Goal: Transaction & Acquisition: Purchase product/service

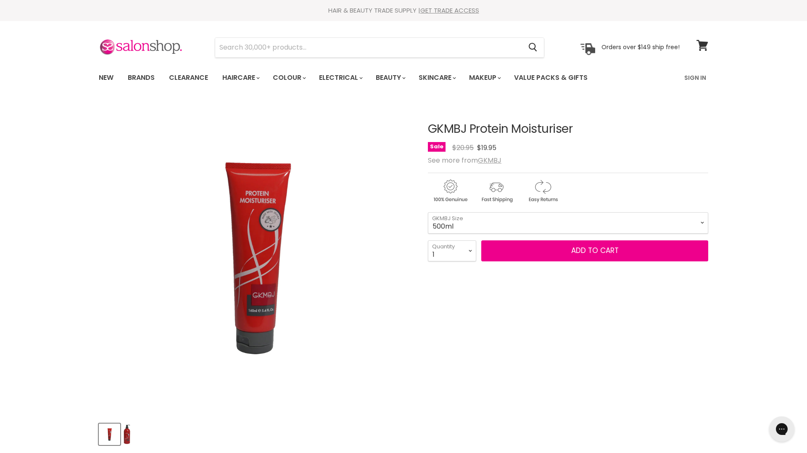
click at [428, 212] on select "160ml 500ml" at bounding box center [568, 222] width 280 height 21
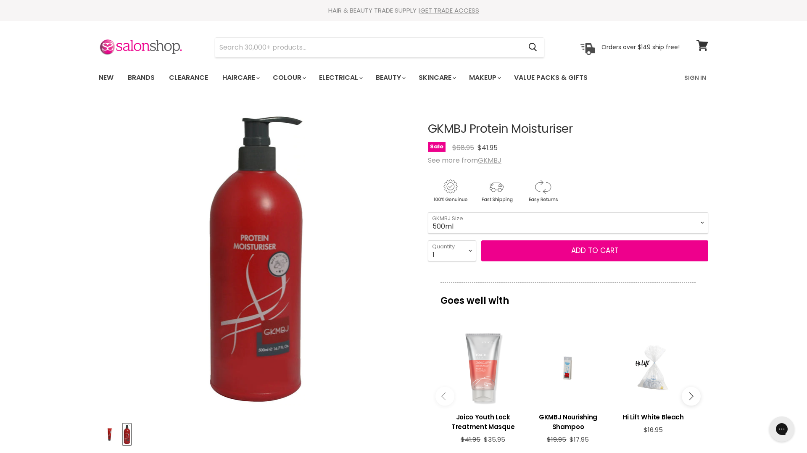
click at [487, 221] on select "160ml 500ml" at bounding box center [568, 222] width 280 height 21
click at [472, 218] on select "160ml 500ml" at bounding box center [568, 222] width 280 height 21
select select "160ml"
click at [428, 212] on select "160ml 500ml" at bounding box center [568, 222] width 280 height 21
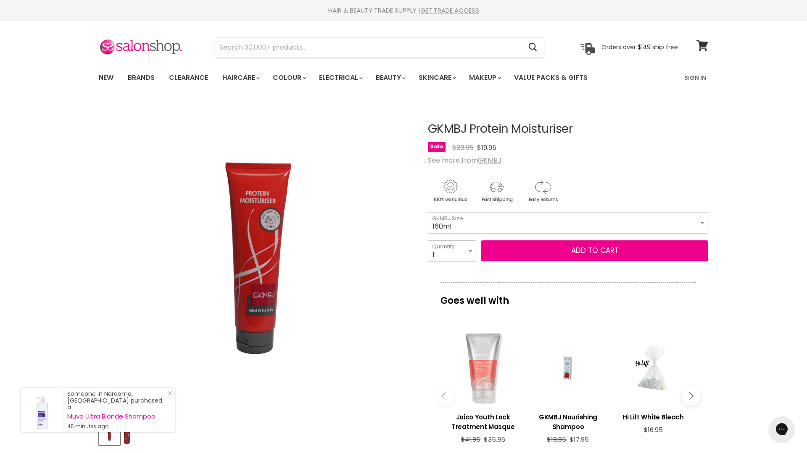
click at [469, 252] on select "1 2 3 4 5 6 7 8 9 10+" at bounding box center [452, 250] width 48 height 21
select select "2"
click at [428, 240] on select "1 2 3 4 5 6 7 8 9 10+" at bounding box center [452, 250] width 48 height 21
type input "2"
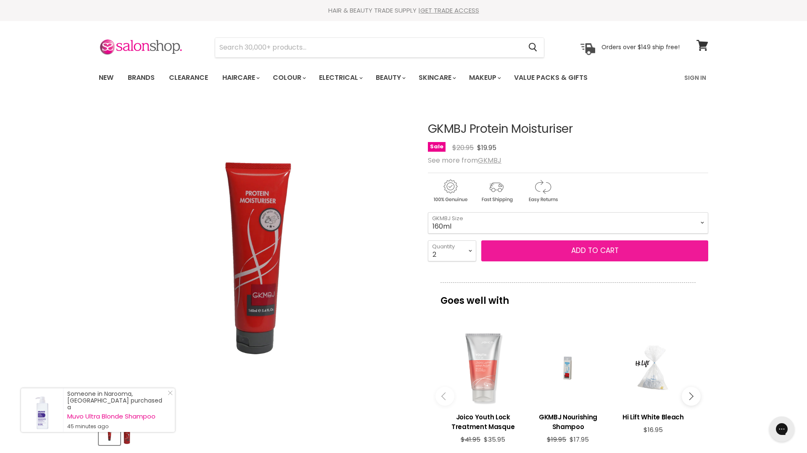
click at [541, 249] on button "Add to cart" at bounding box center [594, 250] width 227 height 21
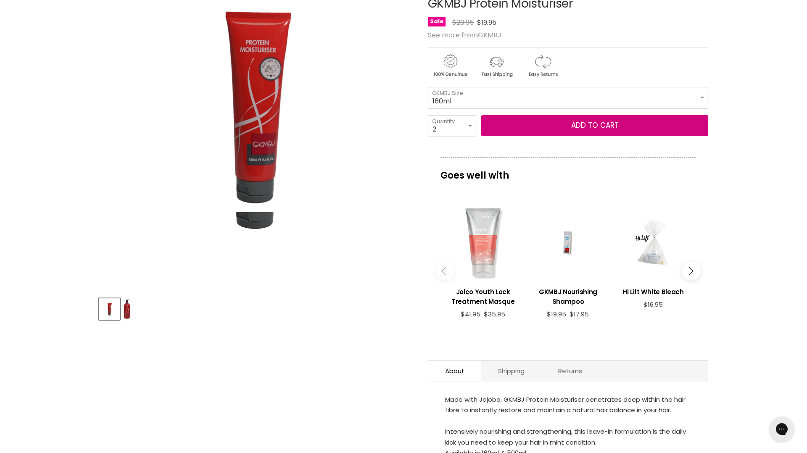
scroll to position [127, 0]
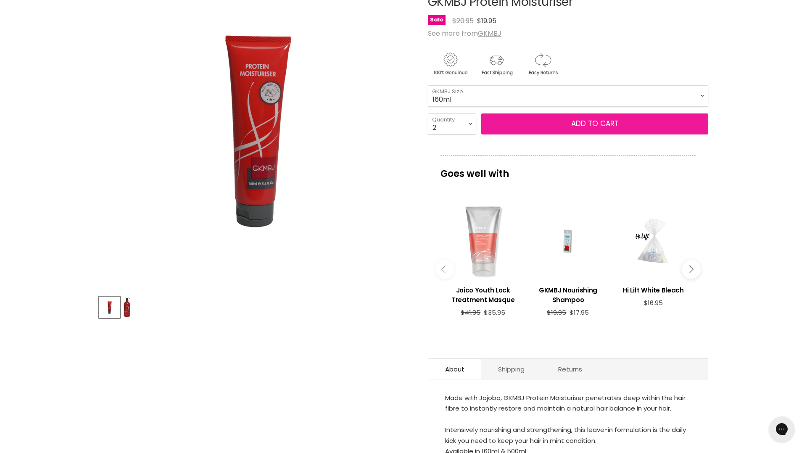
click at [575, 128] on button "Add to cart" at bounding box center [594, 123] width 227 height 21
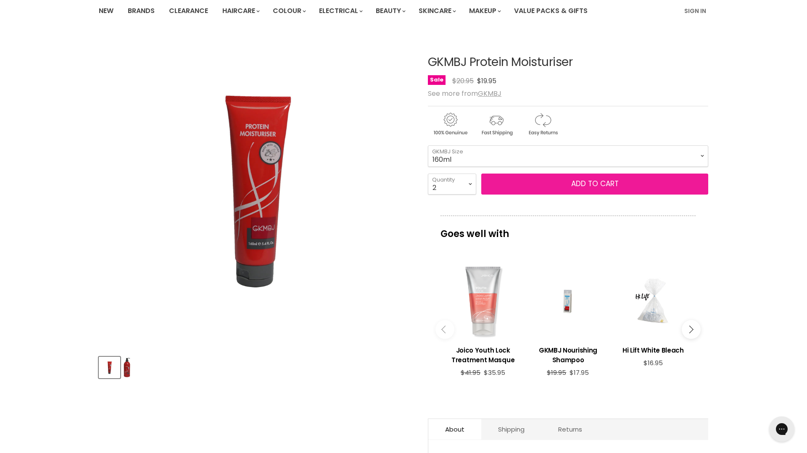
scroll to position [0, 0]
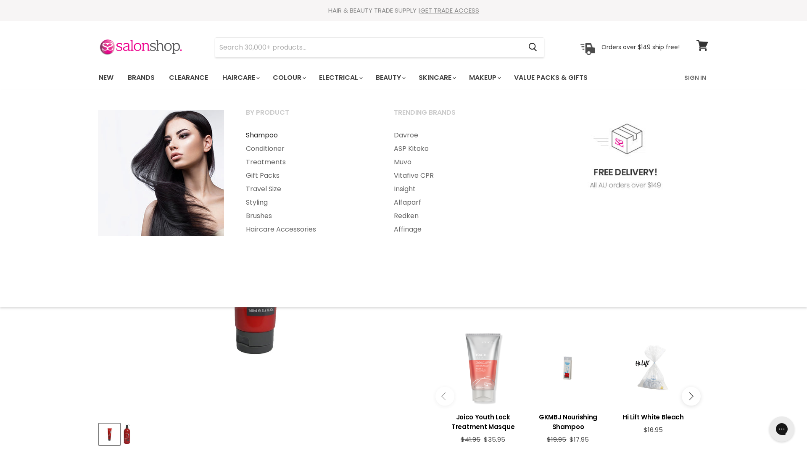
click at [264, 135] on link "Shampoo" at bounding box center [308, 135] width 146 height 13
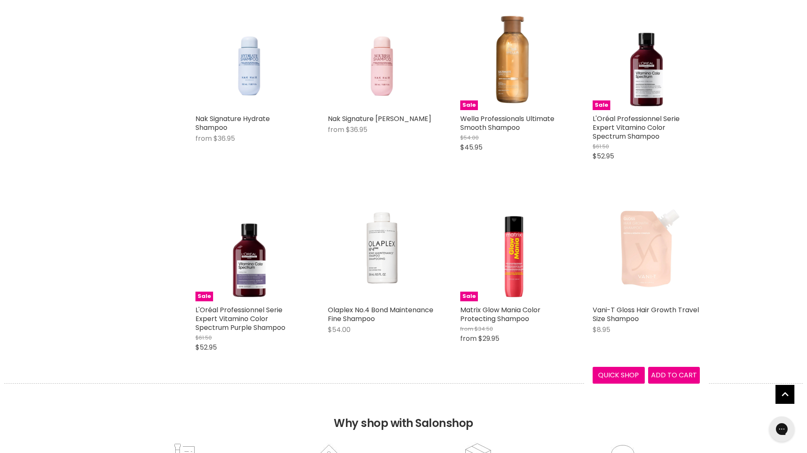
scroll to position [2010, 0]
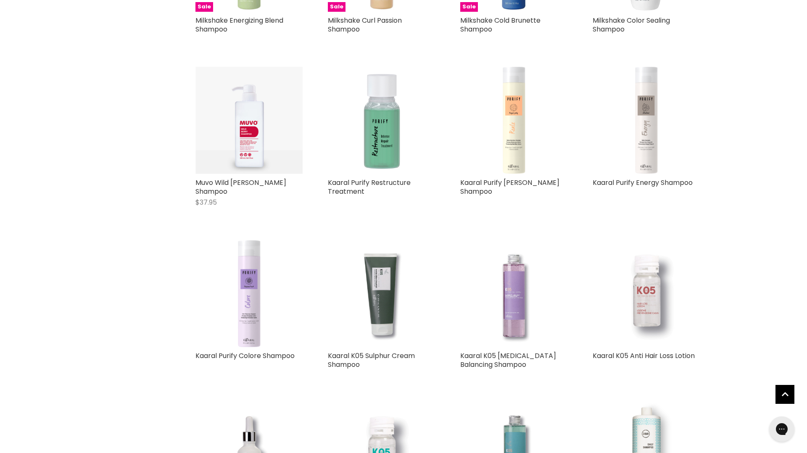
scroll to position [3521, 0]
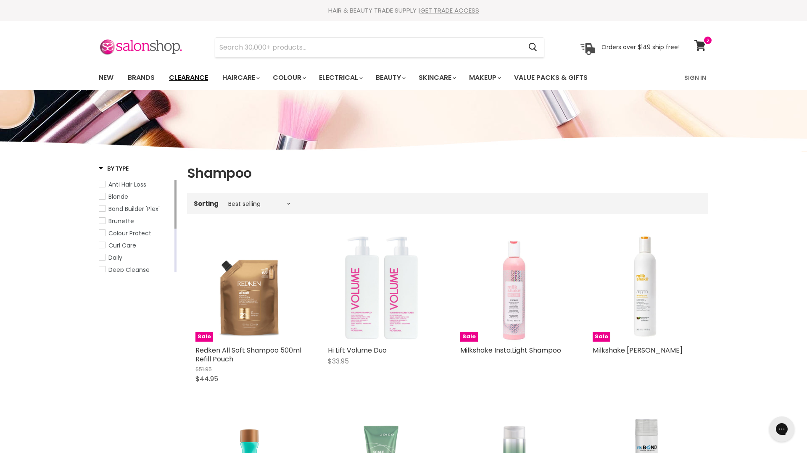
click at [184, 81] on link "Clearance" at bounding box center [189, 78] width 52 height 18
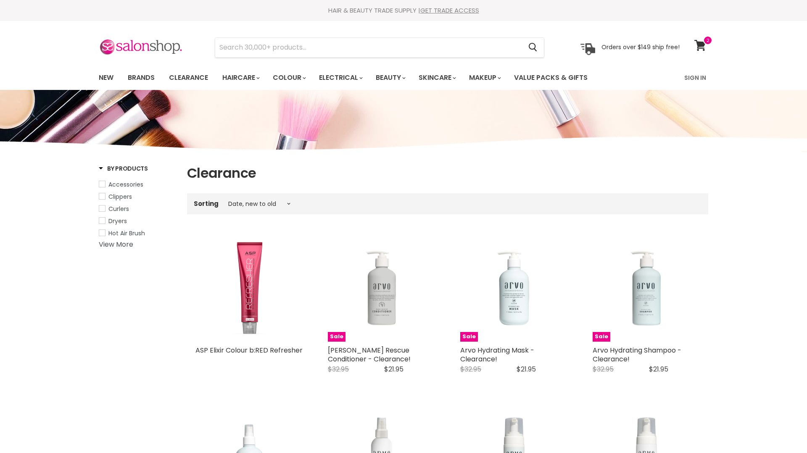
select select "created-descending"
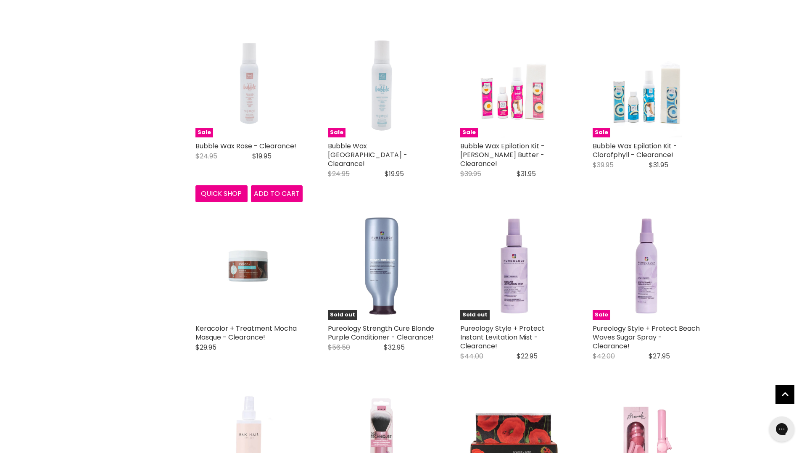
scroll to position [1593, 0]
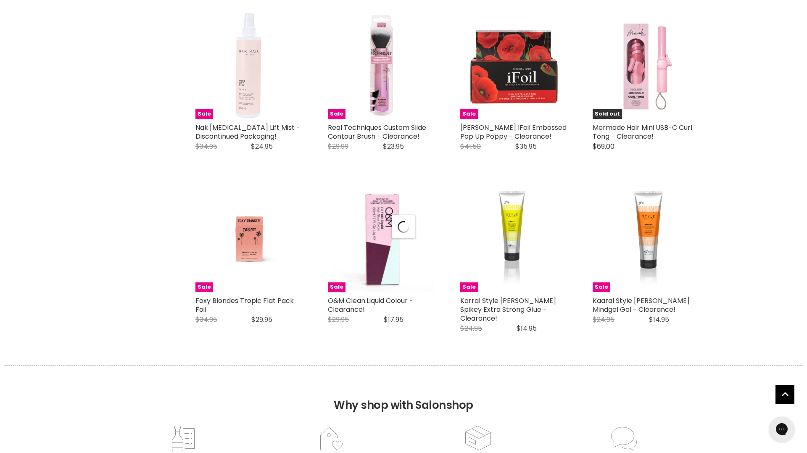
select select "created-descending"
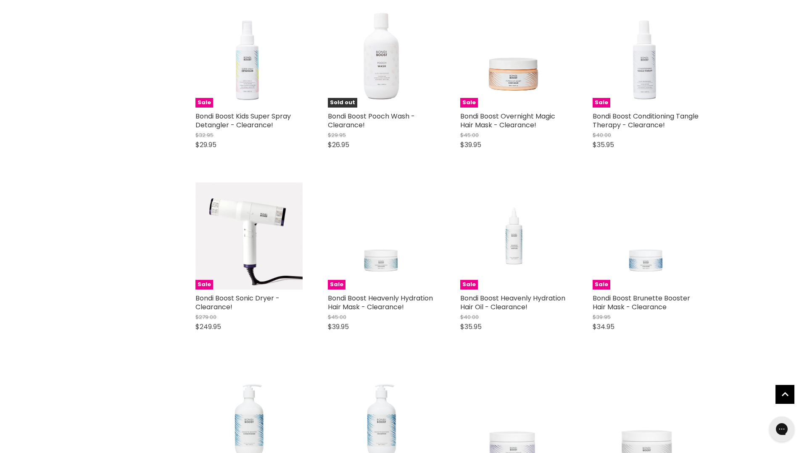
scroll to position [3853, 0]
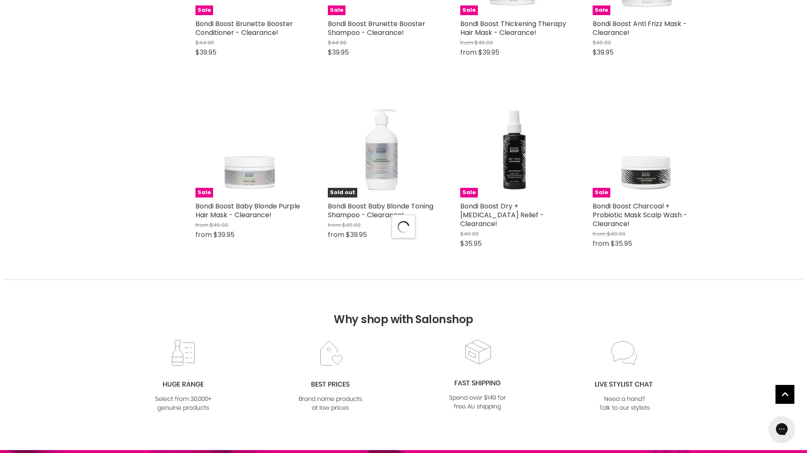
select select "created-descending"
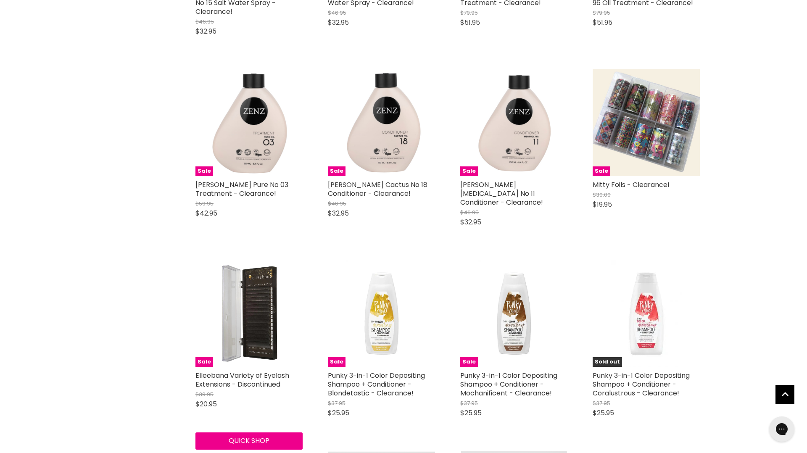
scroll to position [6228, 0]
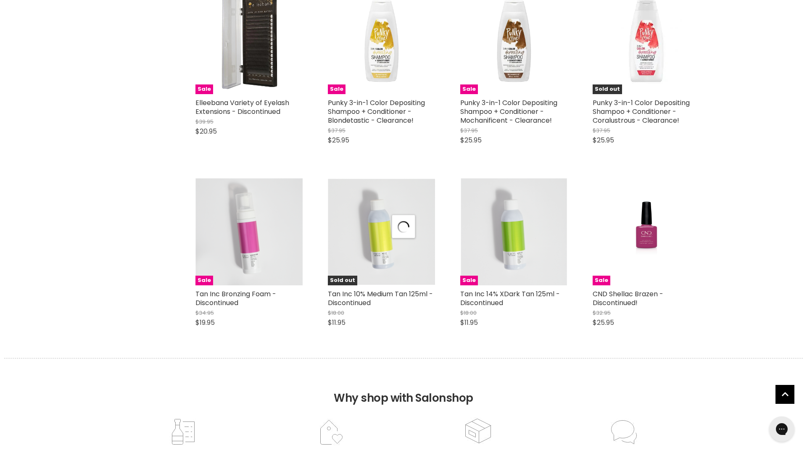
scroll to position [6518, 0]
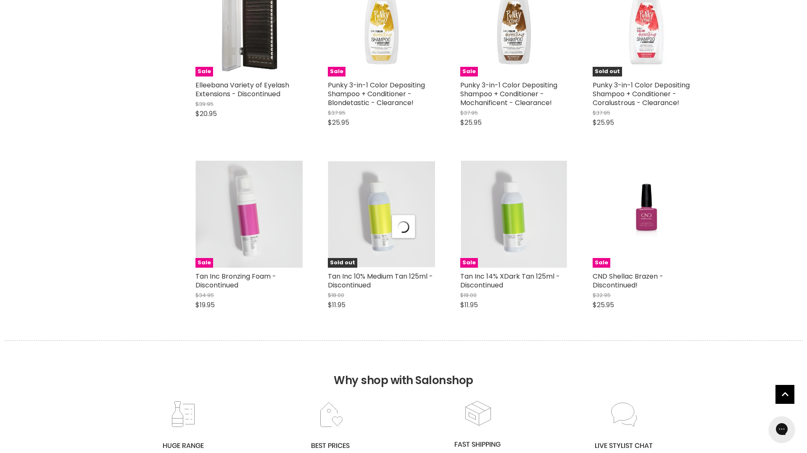
select select "created-descending"
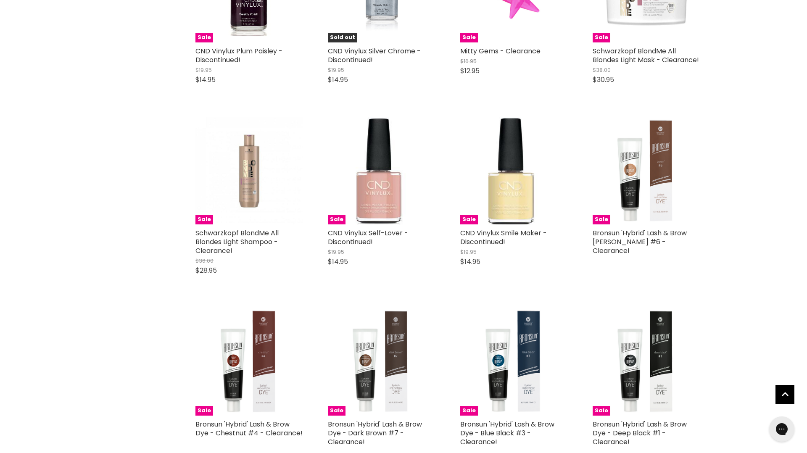
scroll to position [8591, 0]
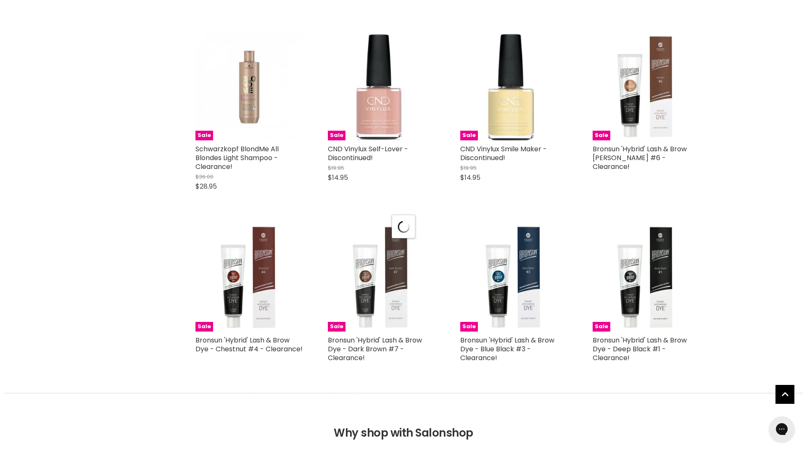
scroll to position [8788, 0]
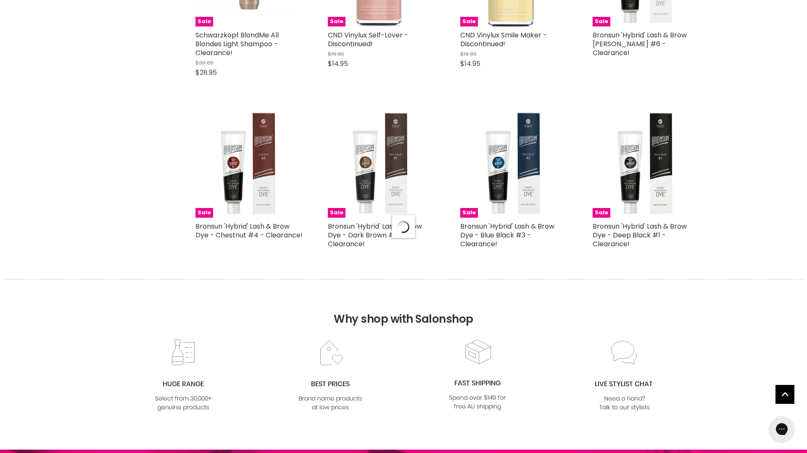
select select "created-descending"
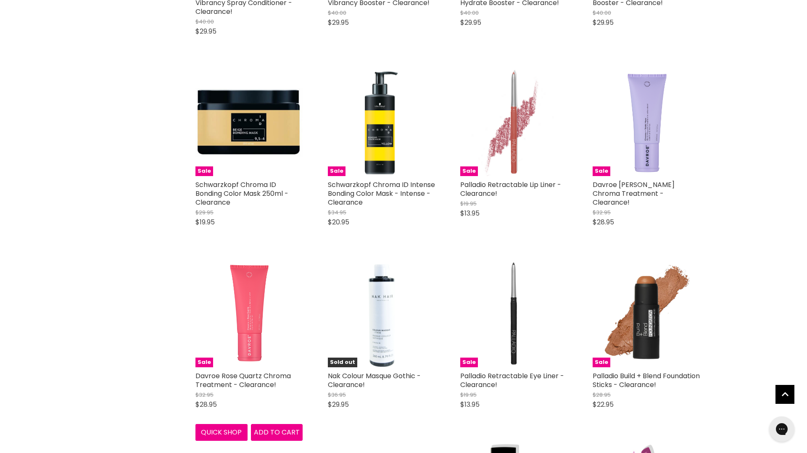
scroll to position [9565, 0]
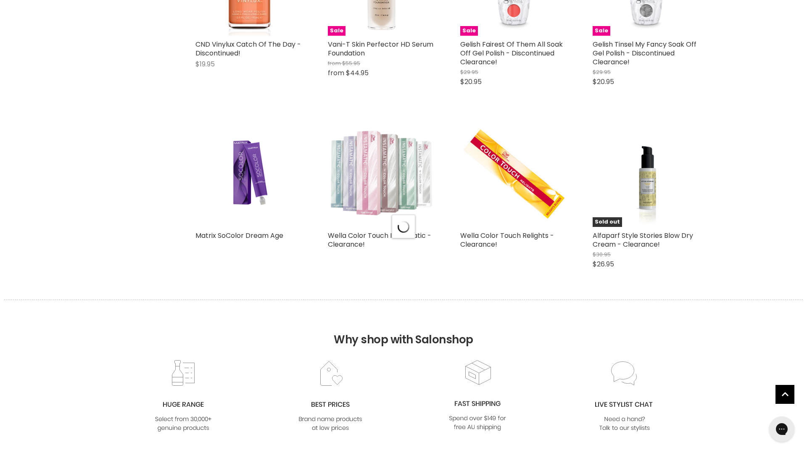
scroll to position [11047, 0]
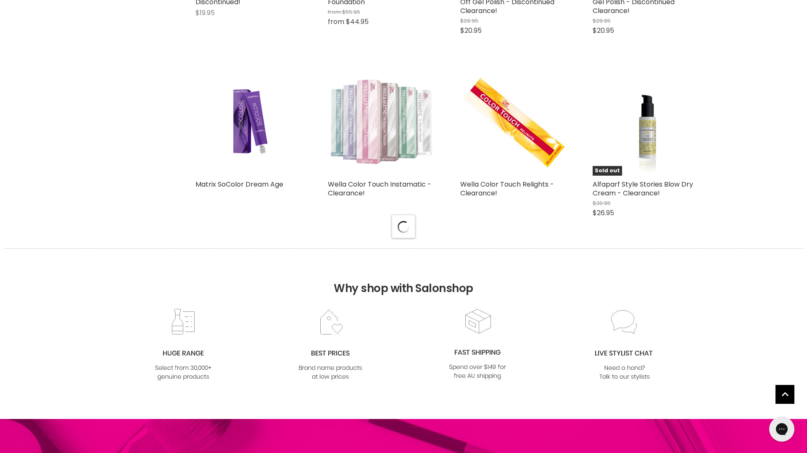
select select "created-descending"
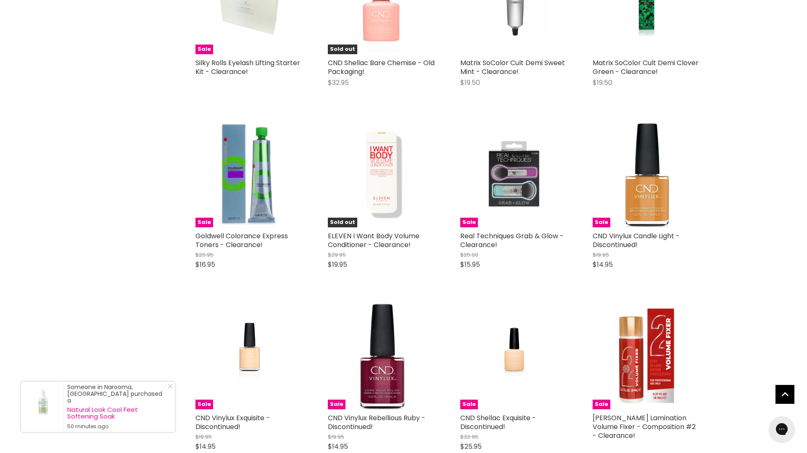
scroll to position [12287, 0]
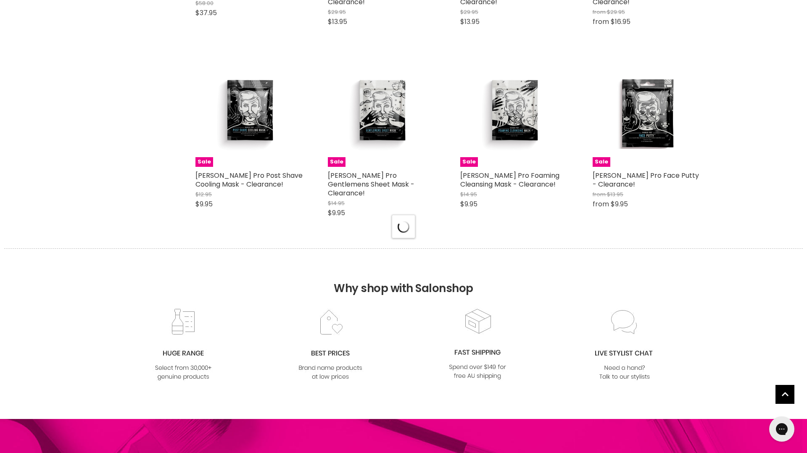
select select "created-descending"
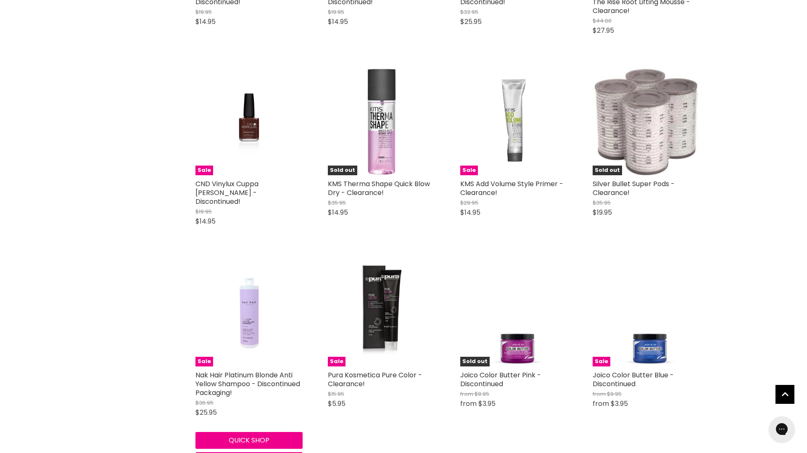
scroll to position [14182, 0]
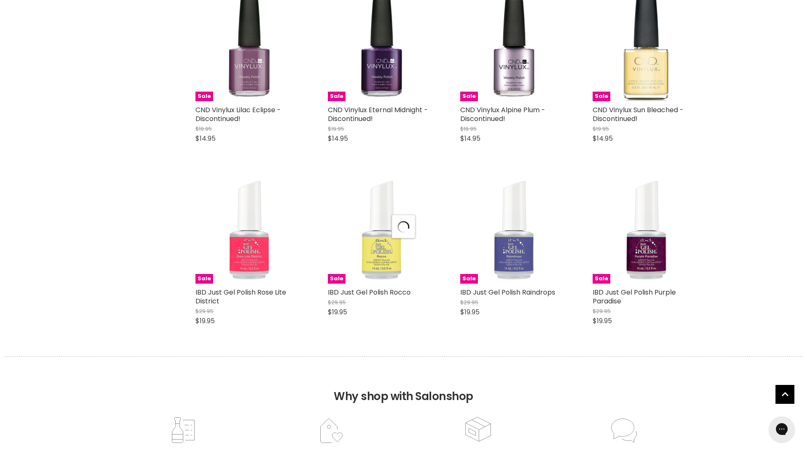
scroll to position [15491, 0]
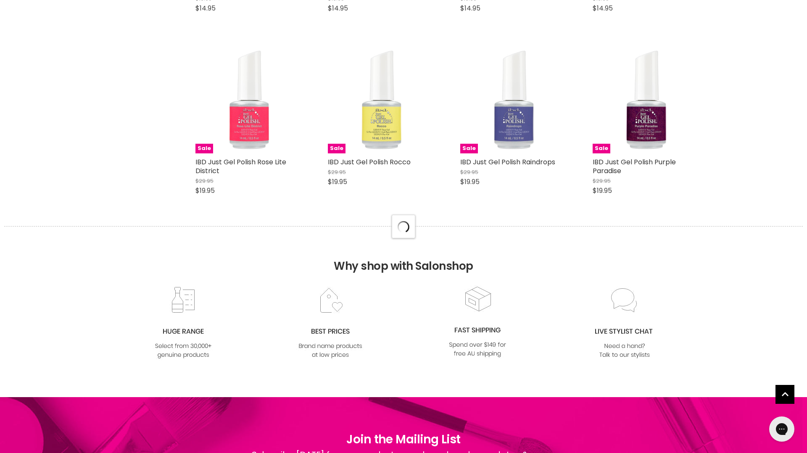
select select "created-descending"
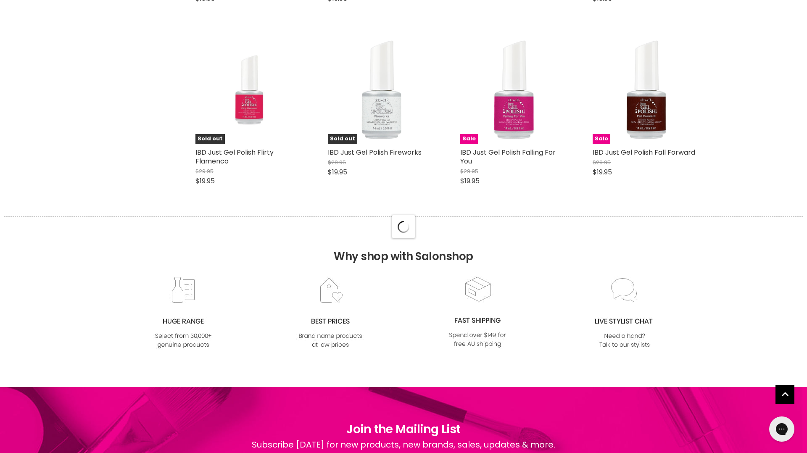
scroll to position [17689, 0]
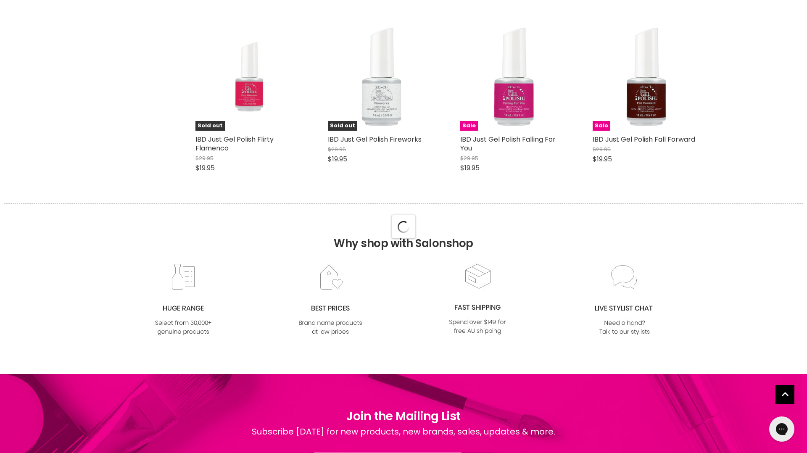
select select "created-descending"
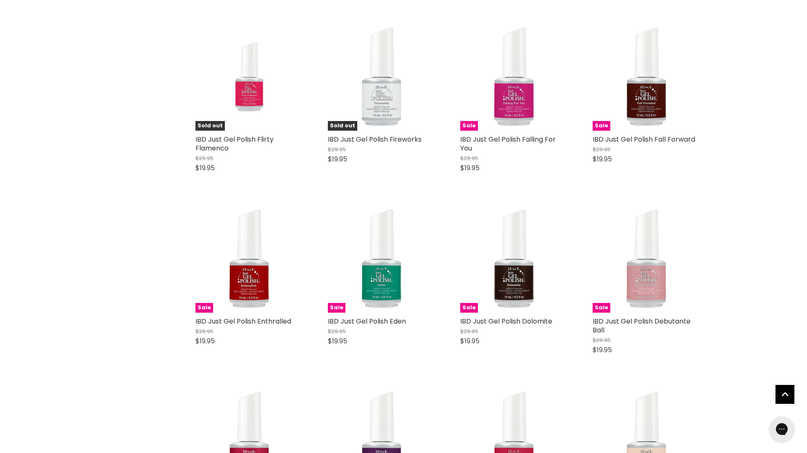
scroll to position [17701, 0]
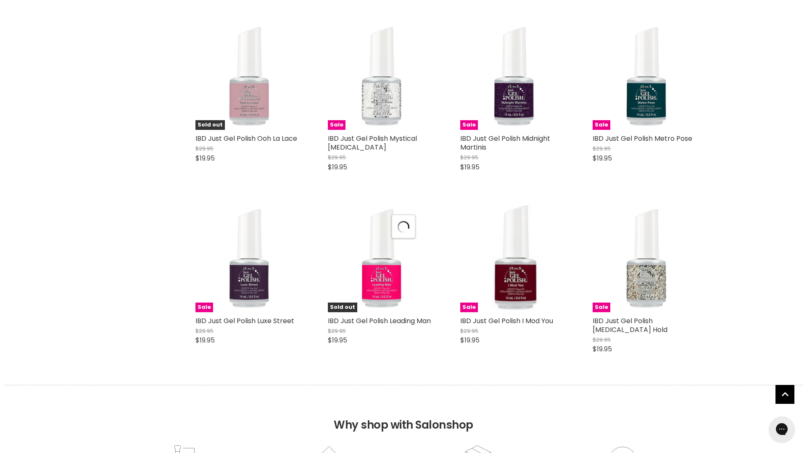
scroll to position [20067, 0]
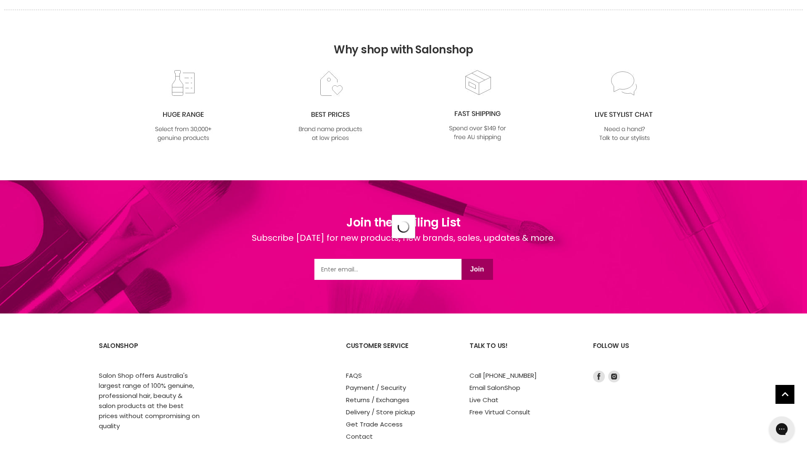
select select "created-descending"
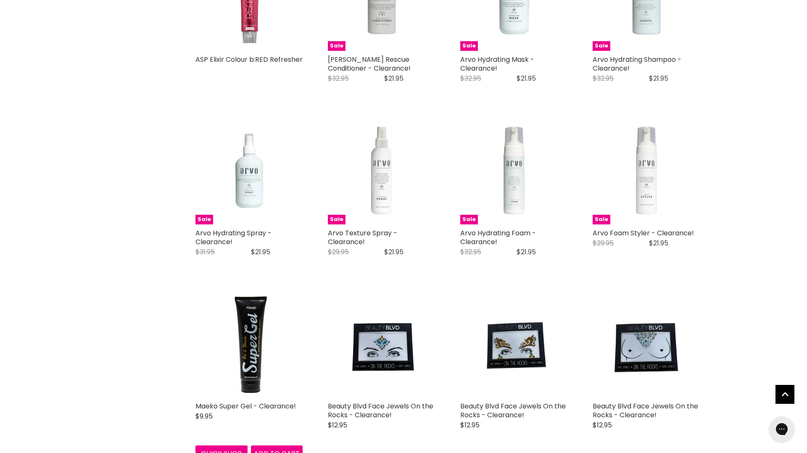
scroll to position [0, 0]
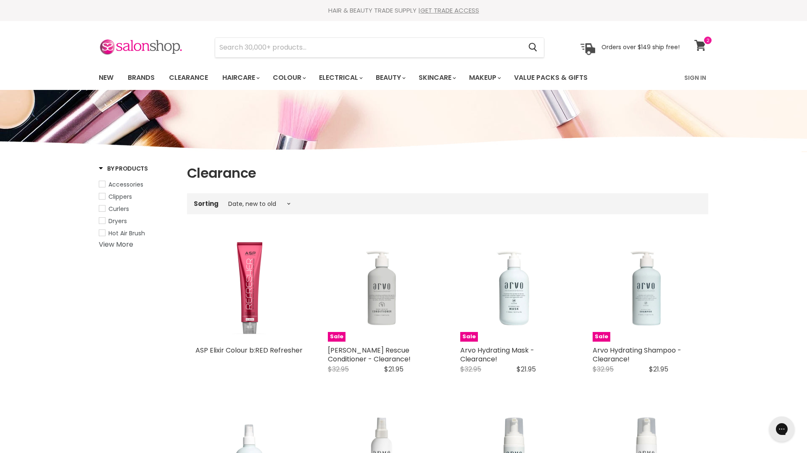
click at [699, 45] on icon at bounding box center [699, 45] width 11 height 11
